Goal: Information Seeking & Learning: Learn about a topic

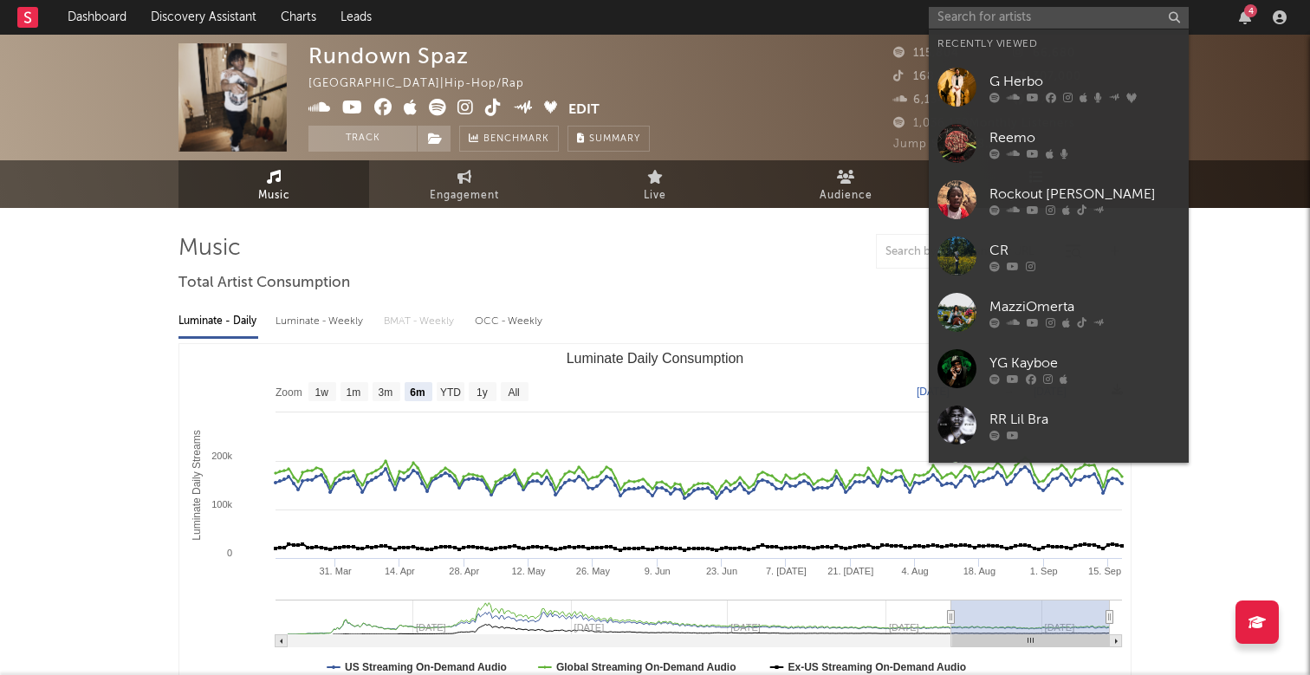
select select "6m"
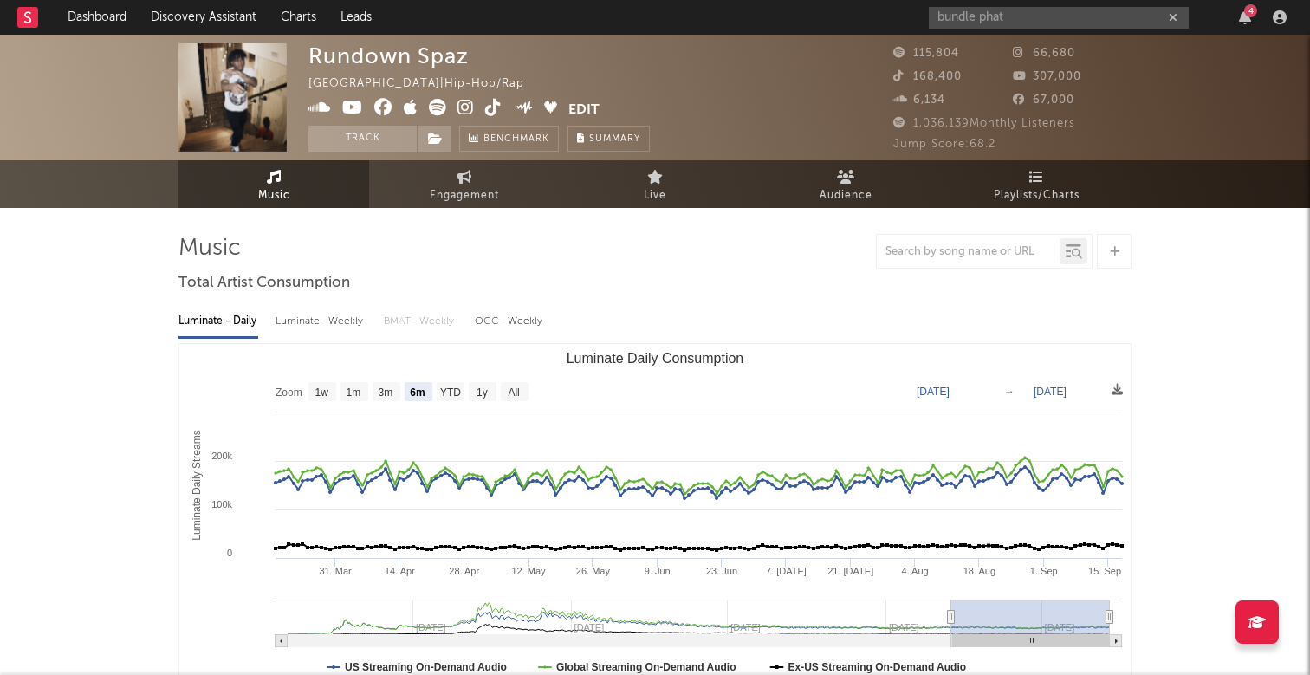
drag, startPoint x: 976, startPoint y: 17, endPoint x: 900, endPoint y: 17, distance: 76.3
click at [900, 17] on nav "Dashboard Discovery Assistant Charts Leads bundle phat 4" at bounding box center [655, 17] width 1310 height 35
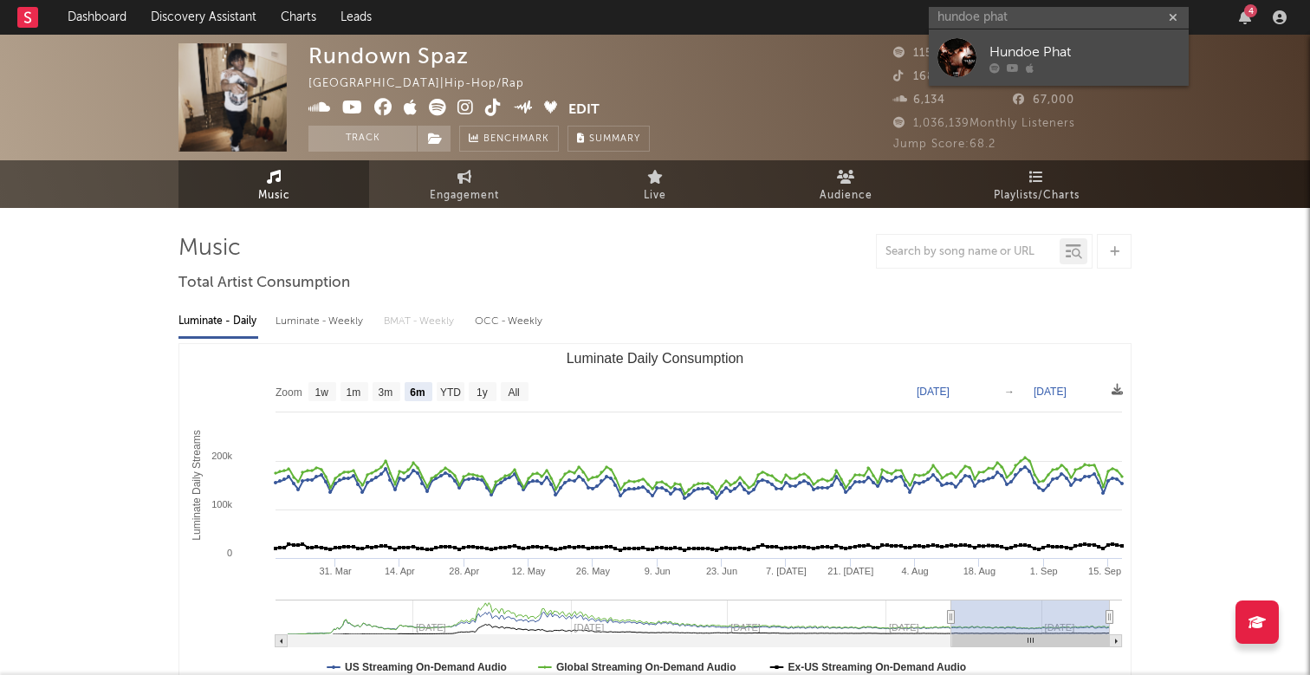
type input "hundoe phat"
click at [1030, 53] on div "Hundoe Phat" at bounding box center [1085, 52] width 191 height 21
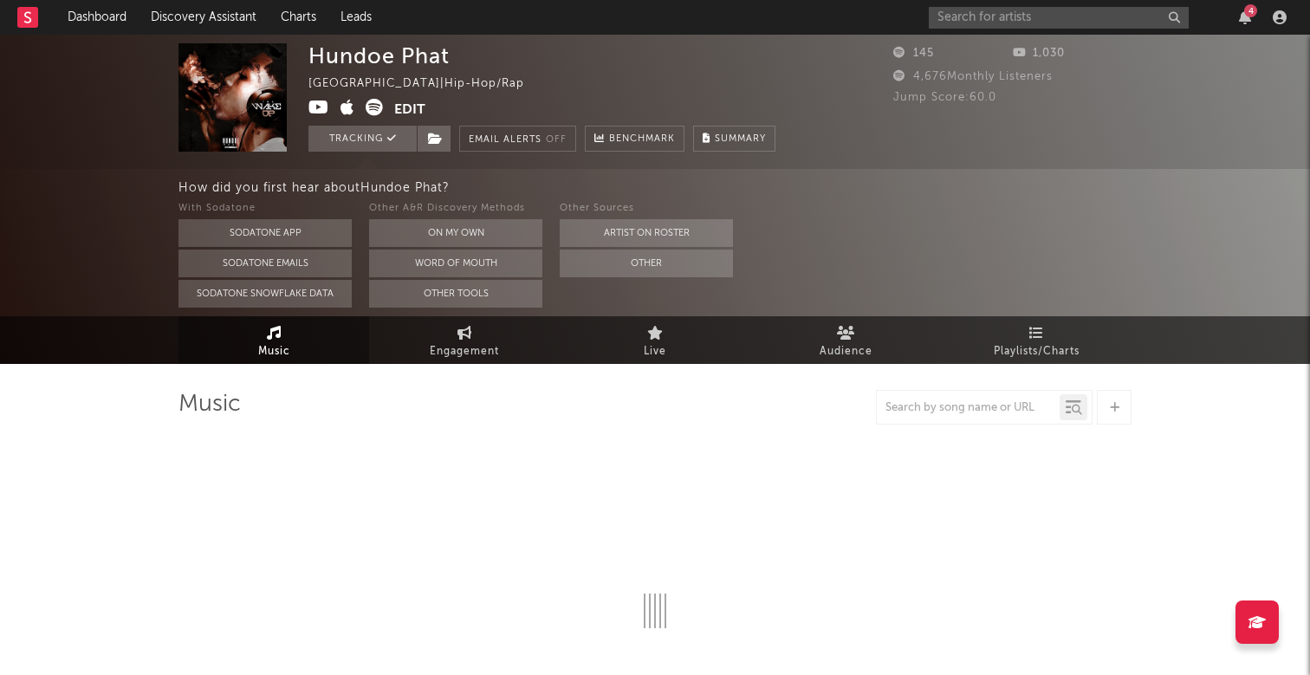
select select "1w"
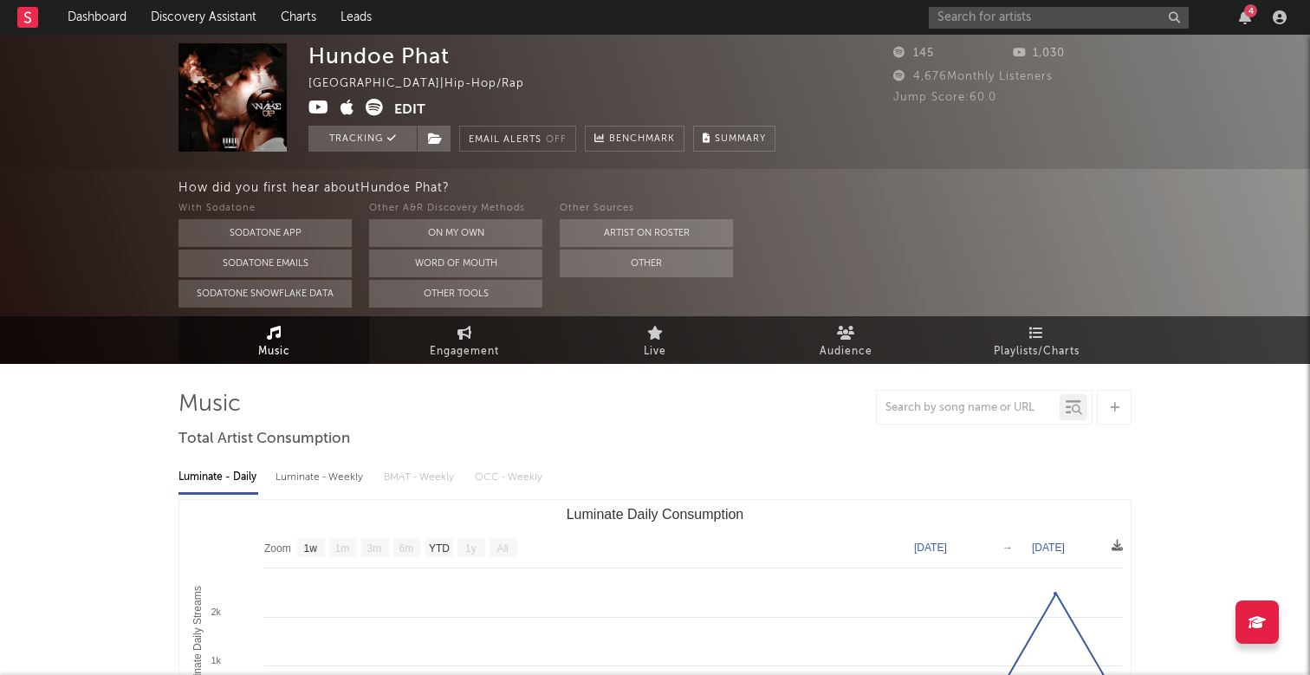
click at [867, 193] on div "How did you first hear about Hundoe Phat ?" at bounding box center [745, 188] width 1132 height 21
click at [481, 234] on button "On My Own" at bounding box center [455, 233] width 173 height 28
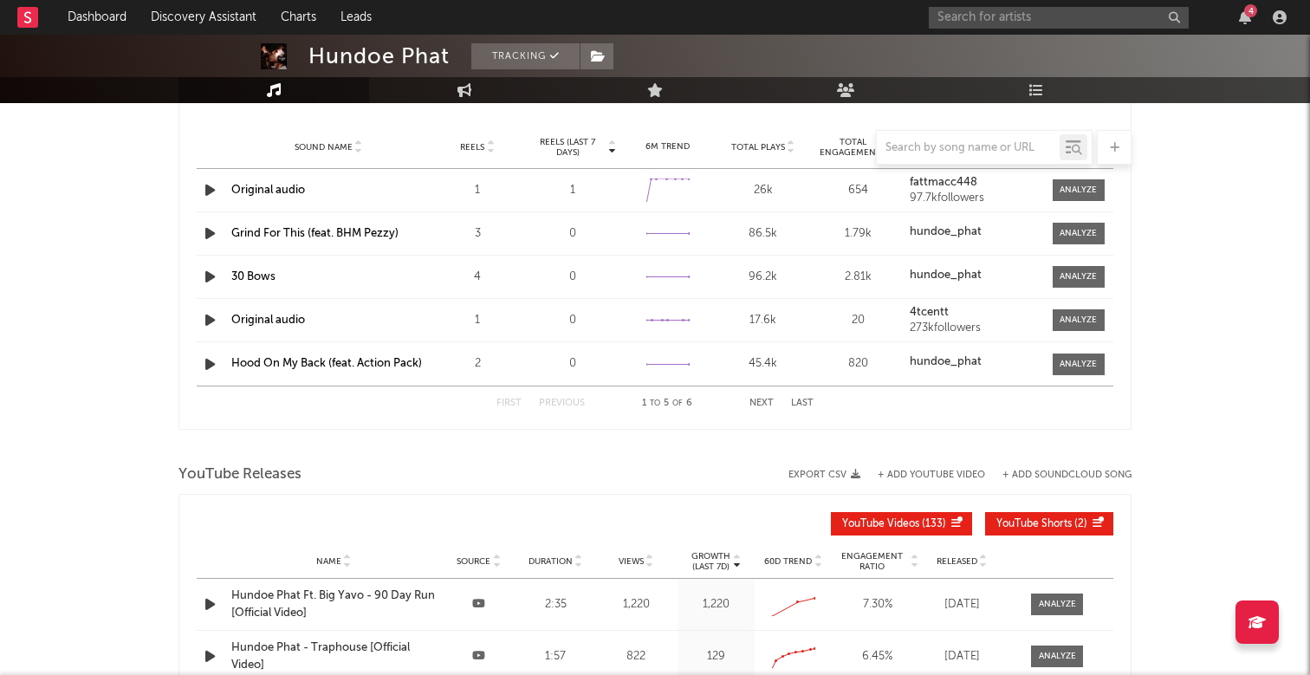
scroll to position [1560, 0]
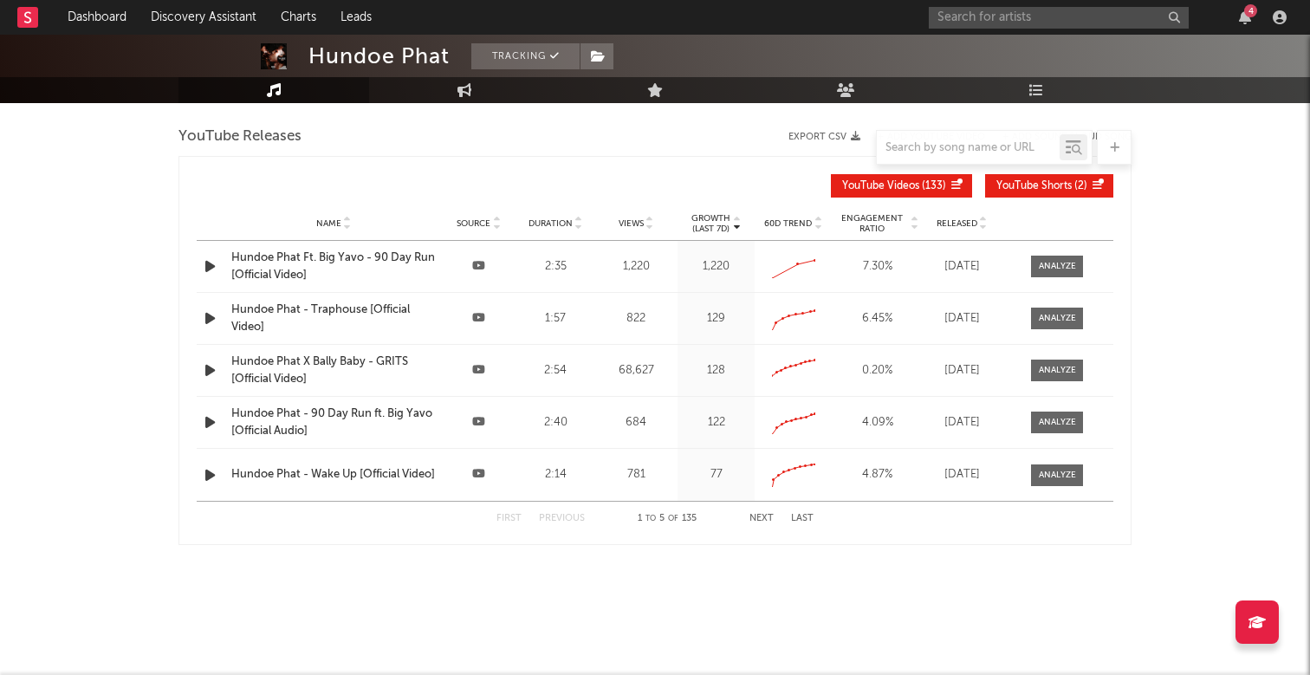
click at [1249, 14] on div "4" at bounding box center [1250, 10] width 13 height 13
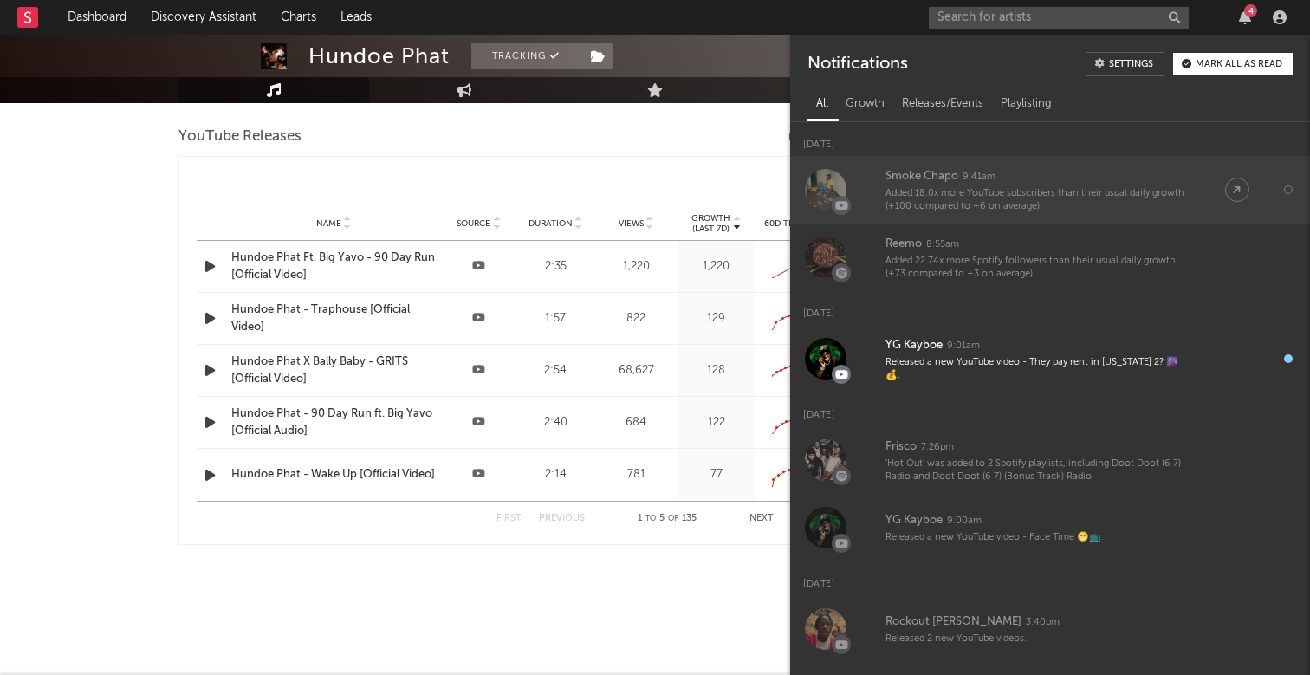
click at [1049, 203] on div "Added 18.0x more YouTube subscribers than their usual daily growth (+100 compar…" at bounding box center [1038, 200] width 305 height 27
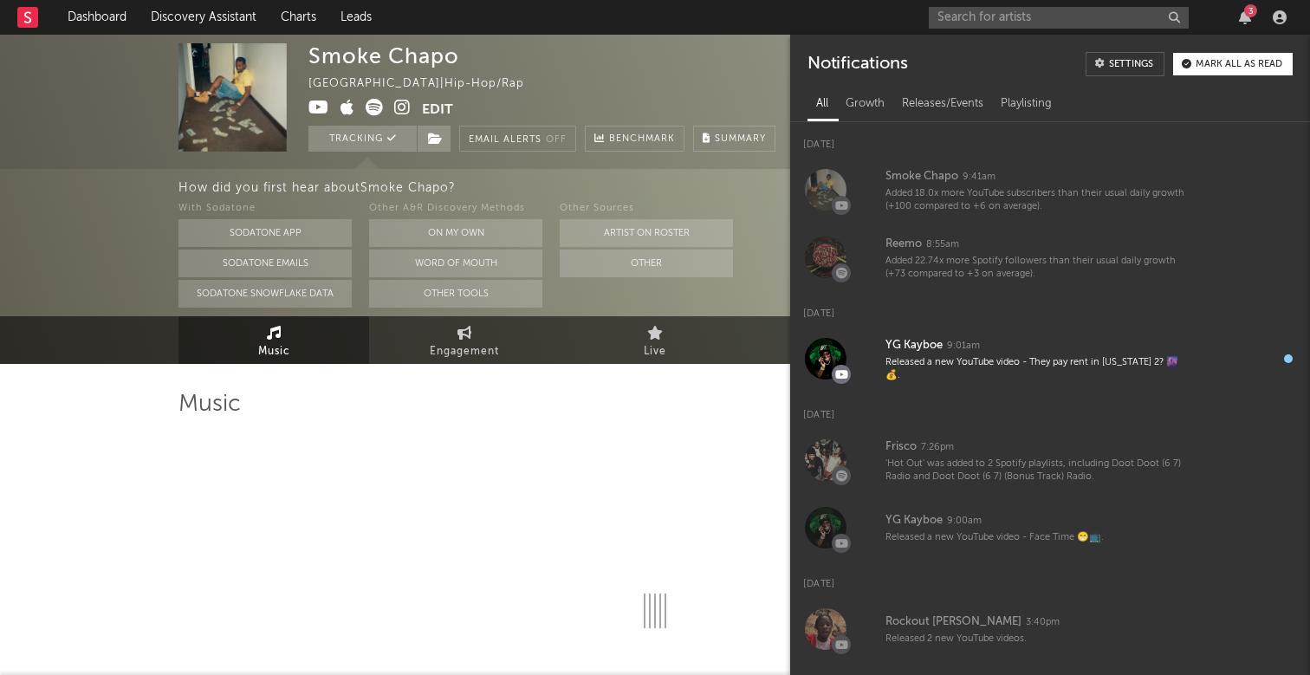
select select "6m"
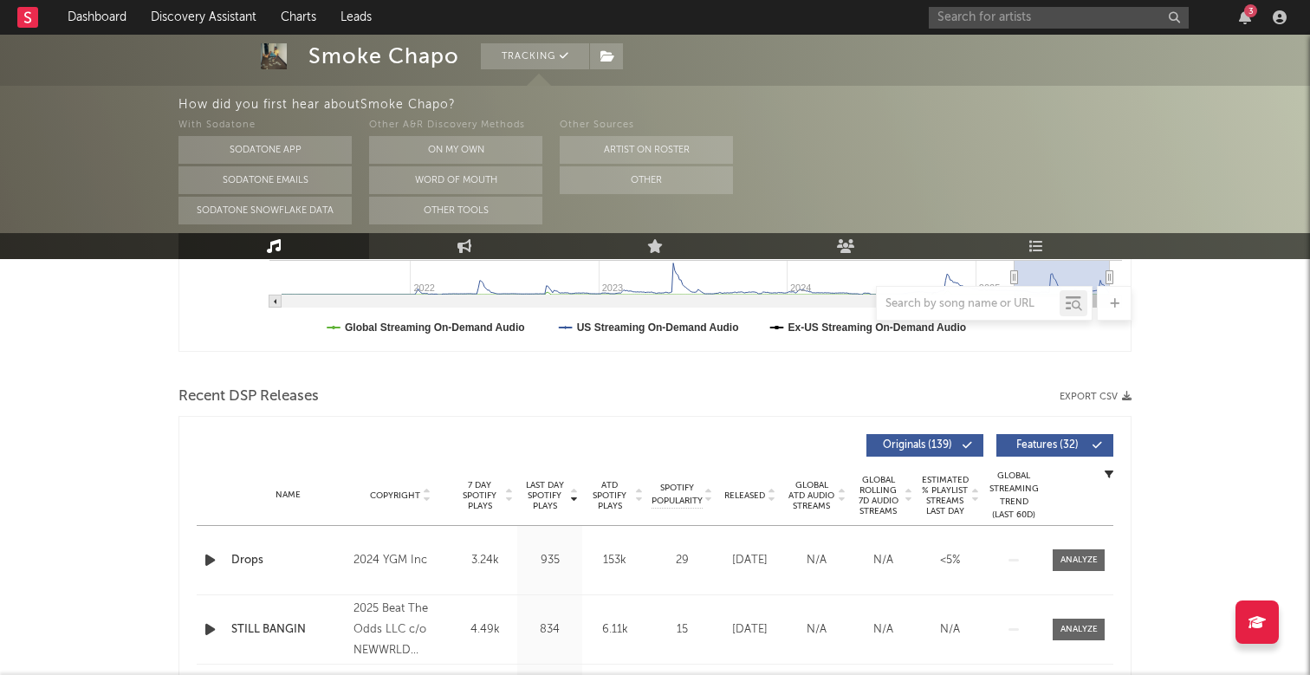
scroll to position [503, 0]
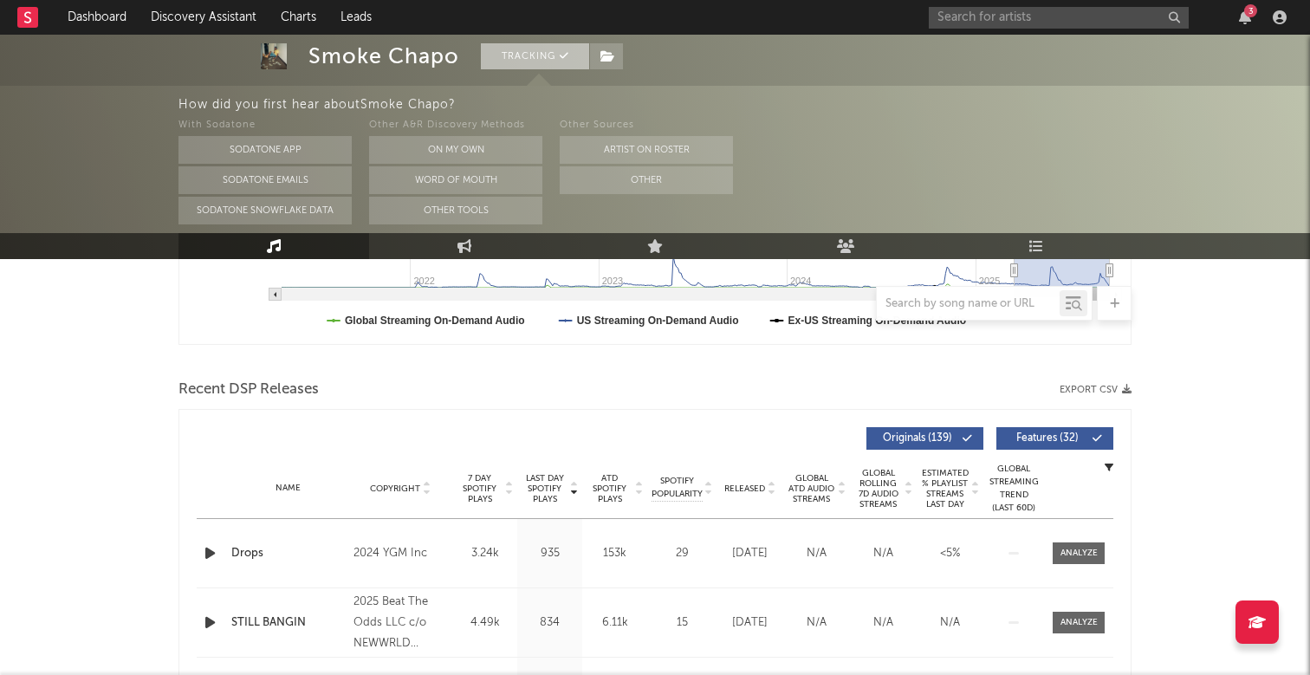
click at [537, 63] on button "Tracking" at bounding box center [535, 56] width 108 height 26
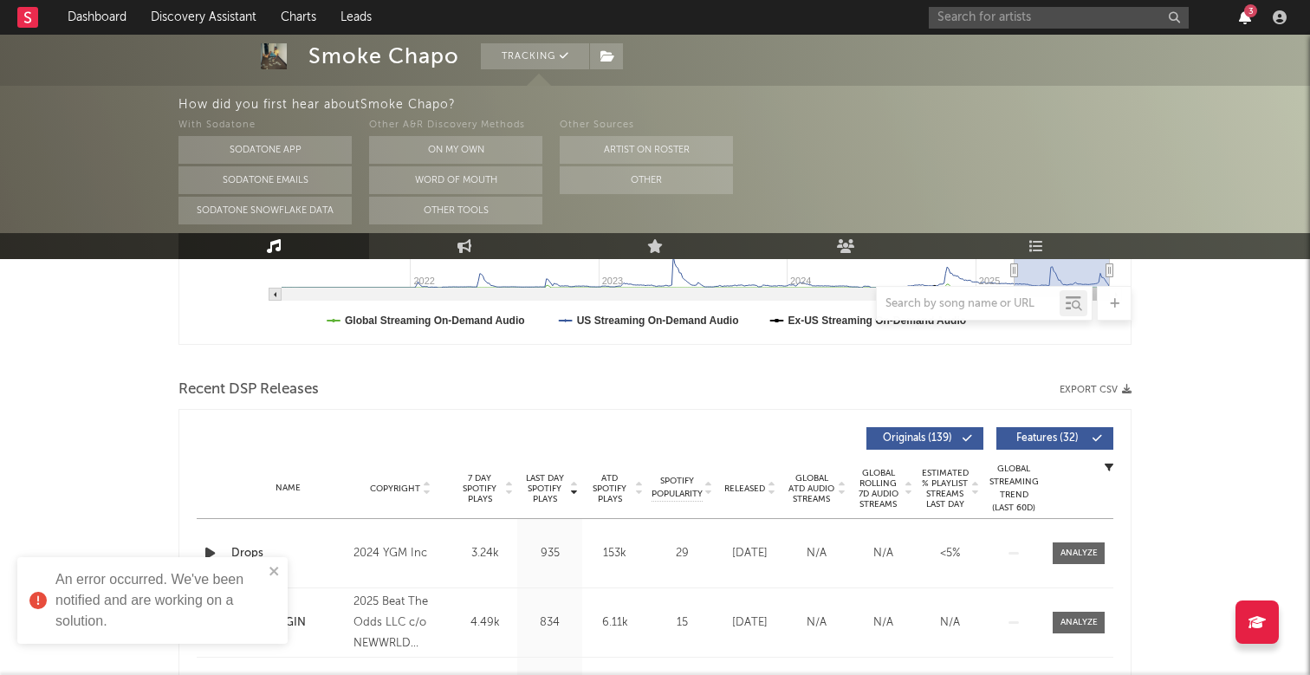
click at [1242, 20] on icon "button" at bounding box center [1245, 17] width 12 height 14
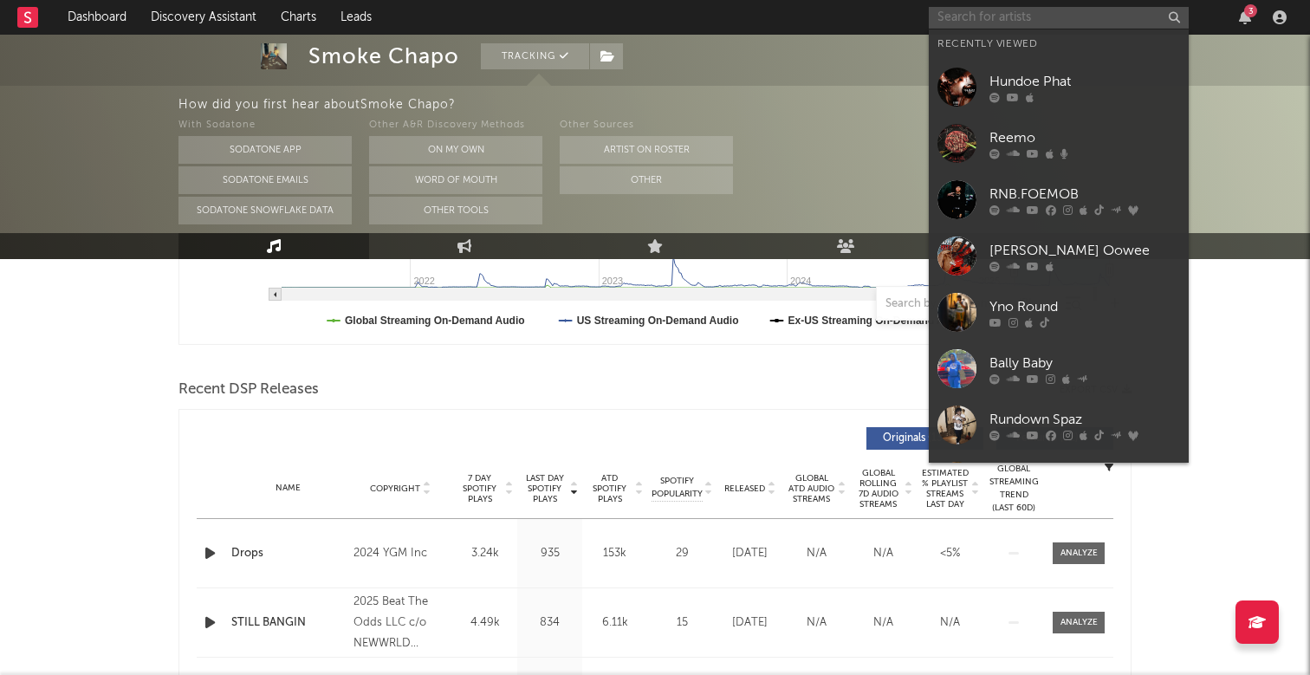
click at [988, 17] on input "text" at bounding box center [1059, 18] width 260 height 22
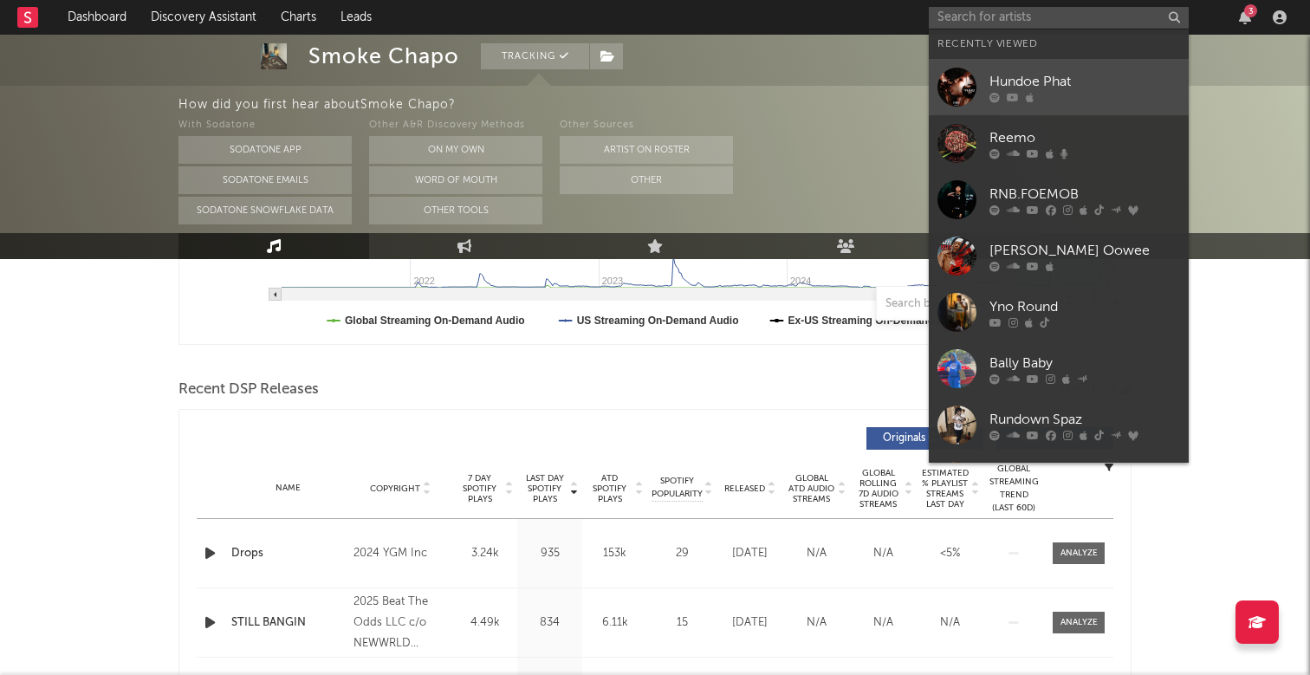
click at [1108, 99] on div at bounding box center [1085, 97] width 191 height 10
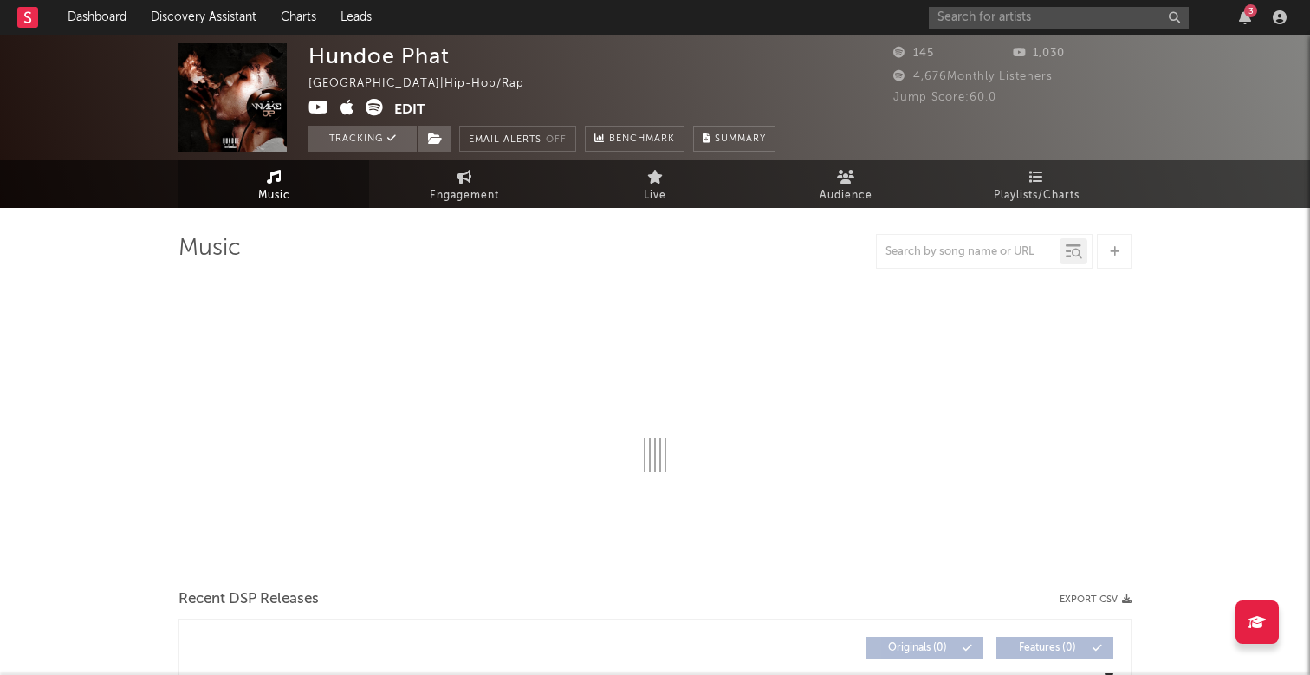
select select "1w"
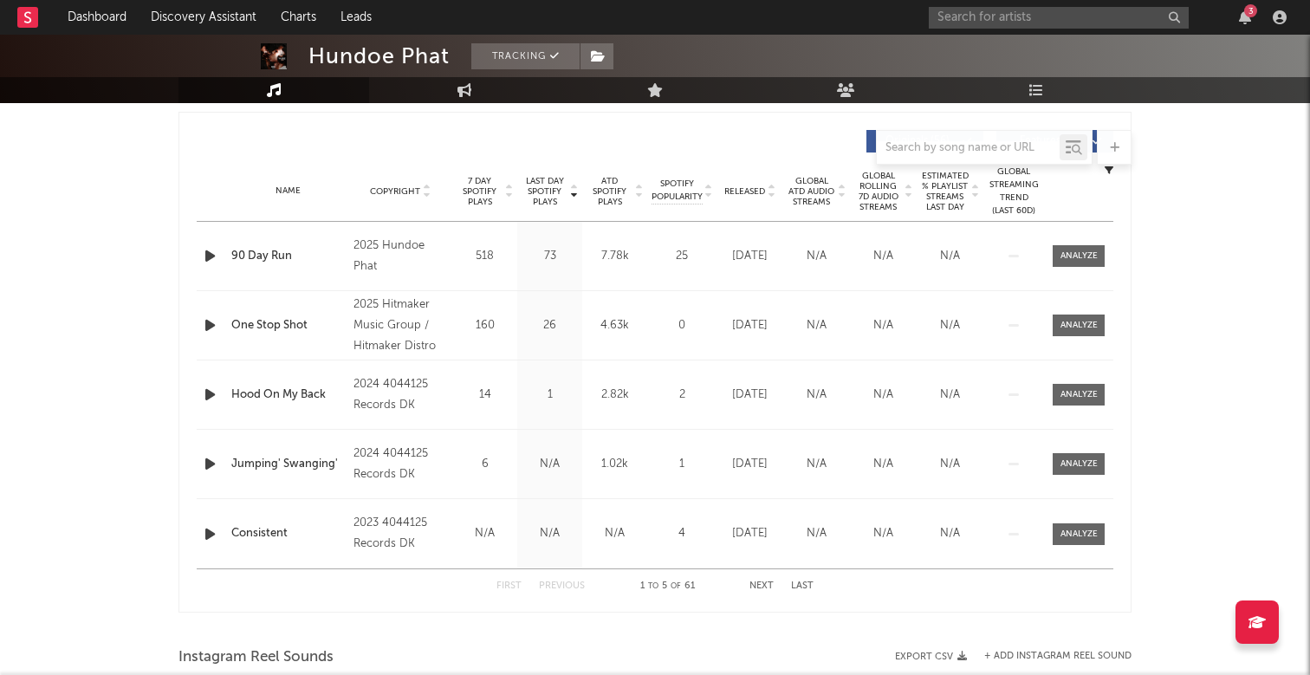
scroll to position [614, 0]
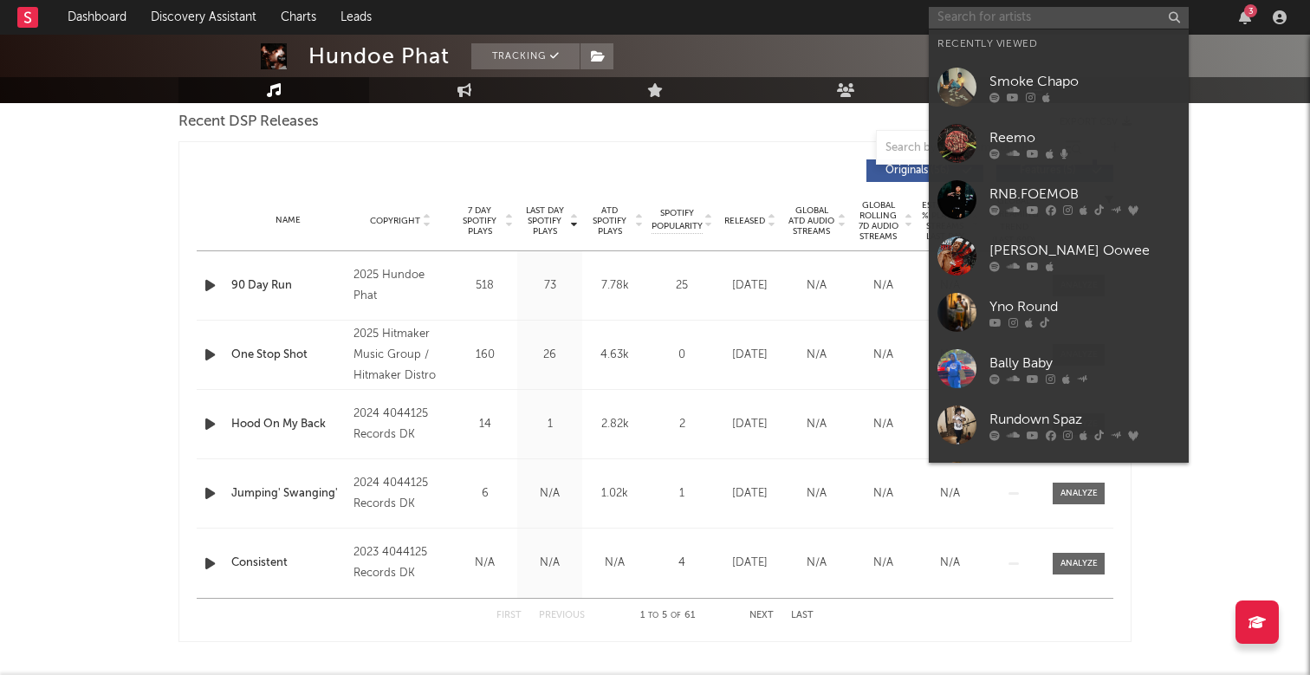
click at [974, 16] on input "text" at bounding box center [1059, 18] width 260 height 22
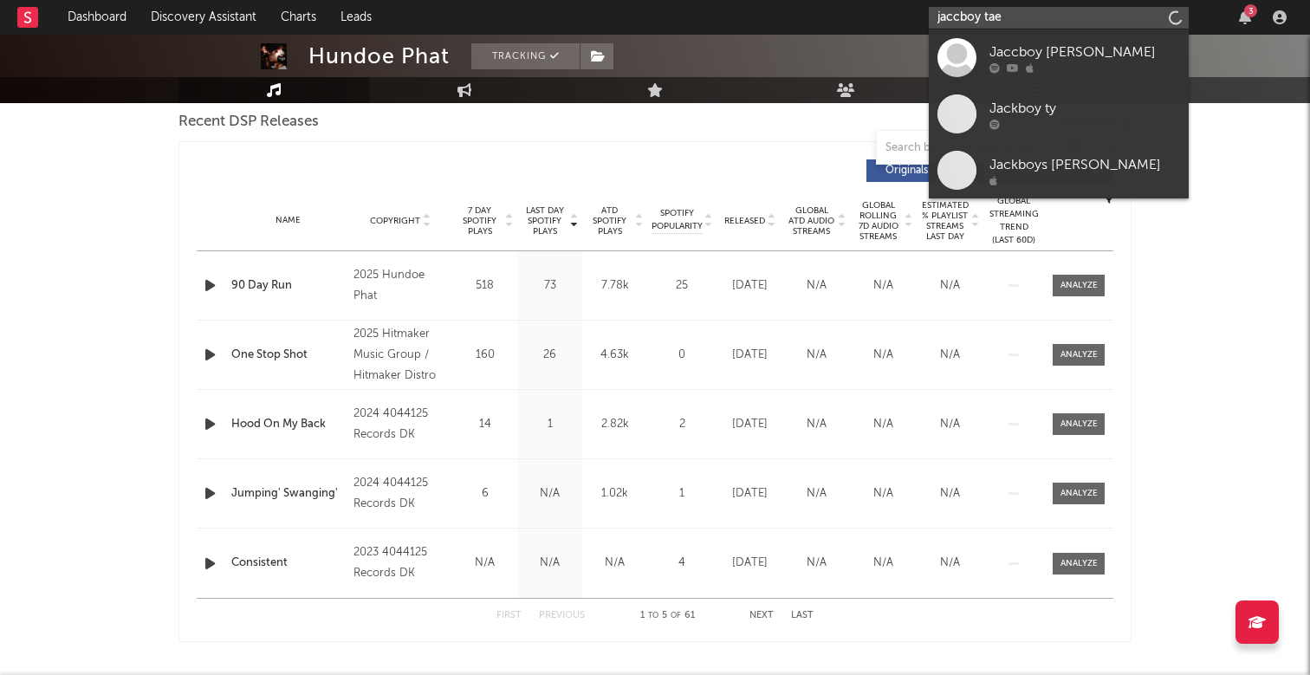
type input "jaccboy taee"
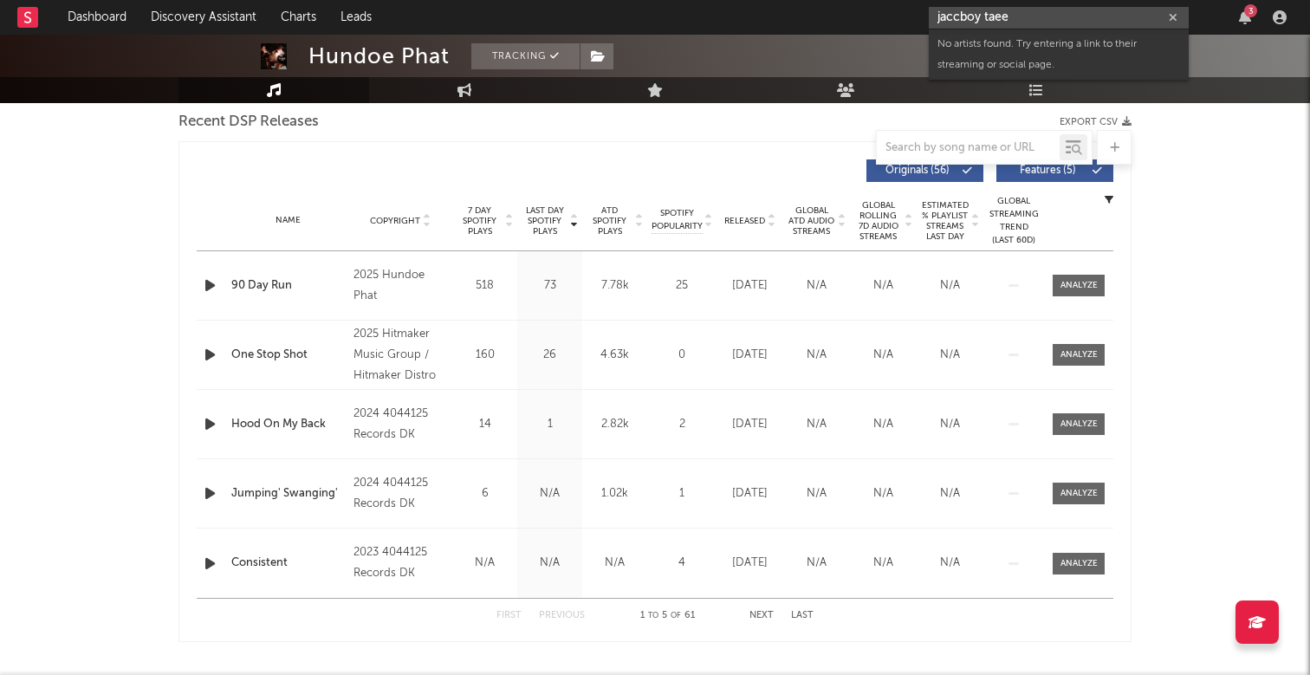
click at [1033, 10] on input "jaccboy taee" at bounding box center [1059, 18] width 260 height 22
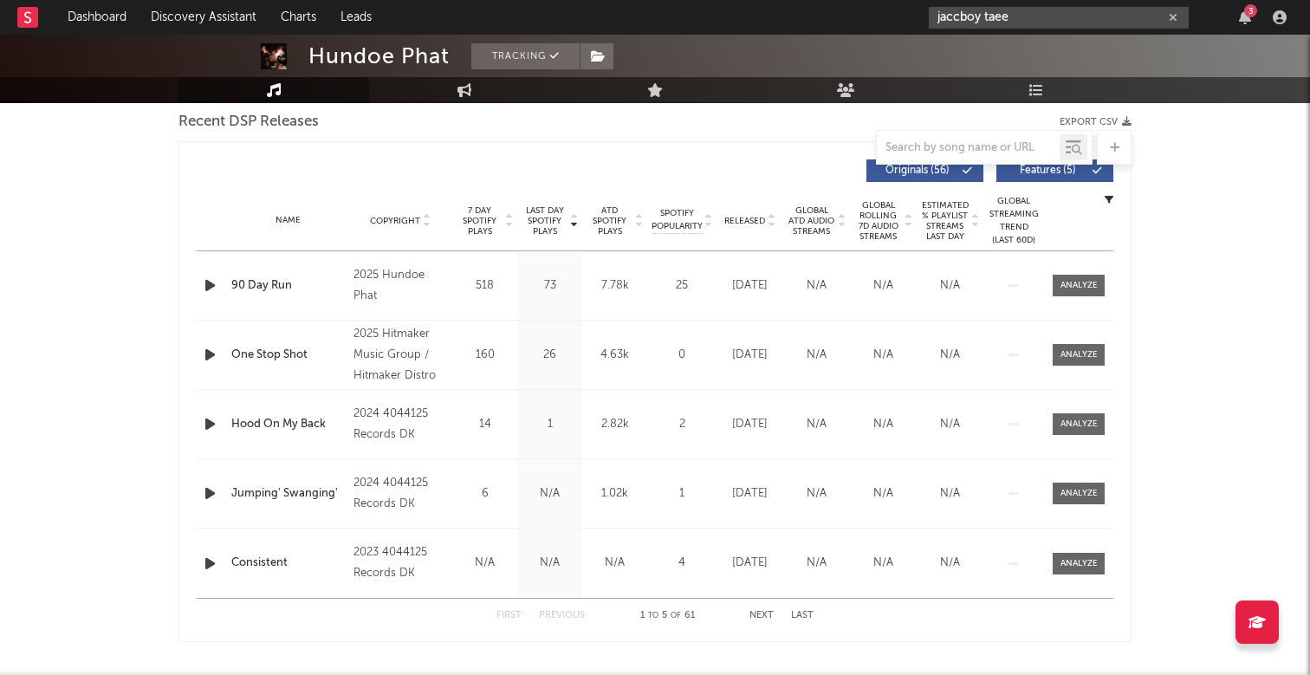
click at [1173, 13] on icon "button" at bounding box center [1173, 17] width 9 height 11
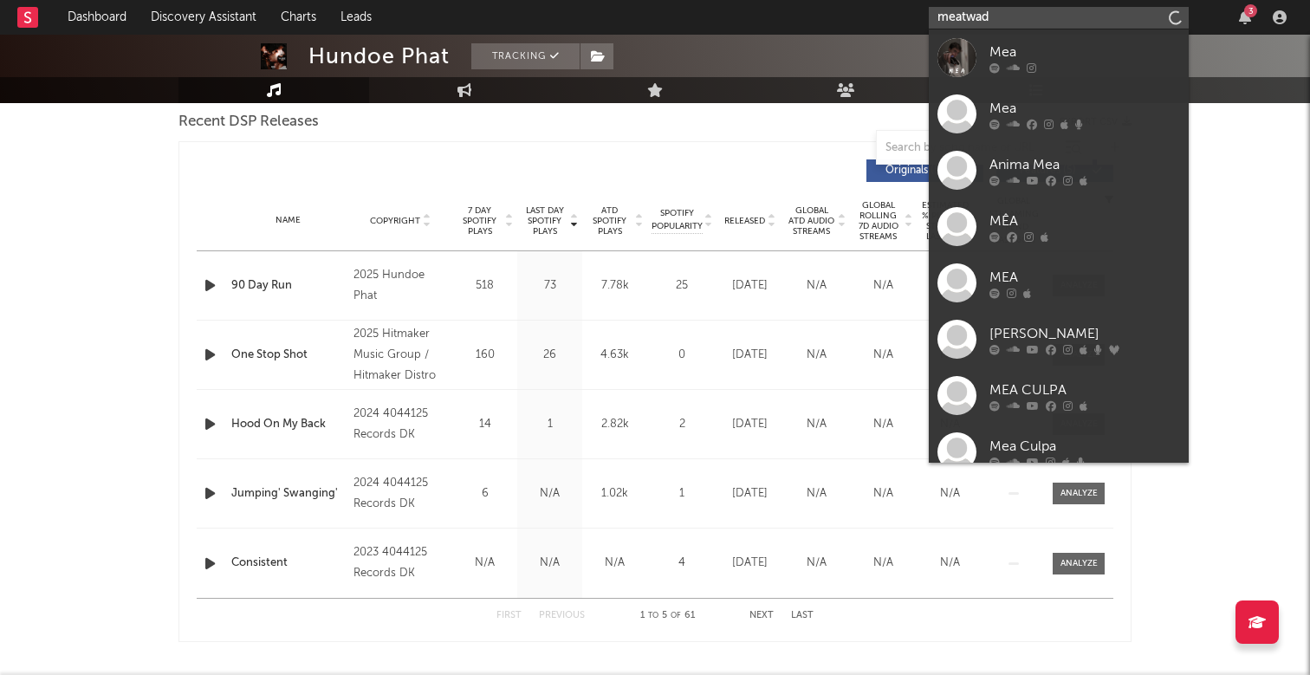
type input "meatwadd"
